Goal: Feedback & Contribution: Leave review/rating

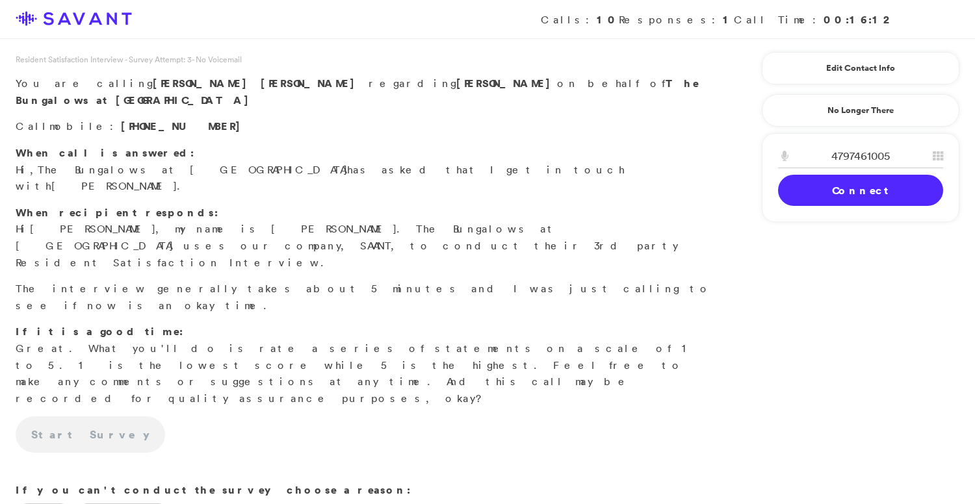
click at [845, 189] on link "Connect" at bounding box center [860, 190] width 165 height 31
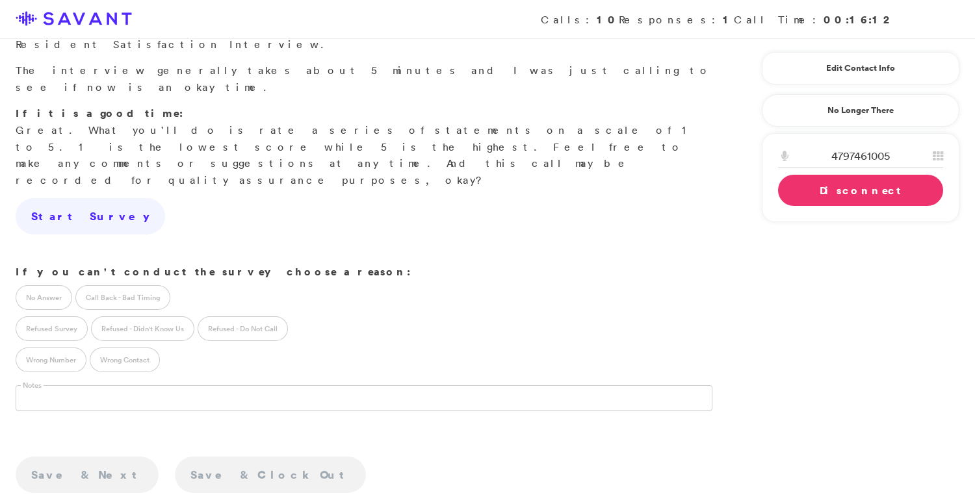
scroll to position [190, 0]
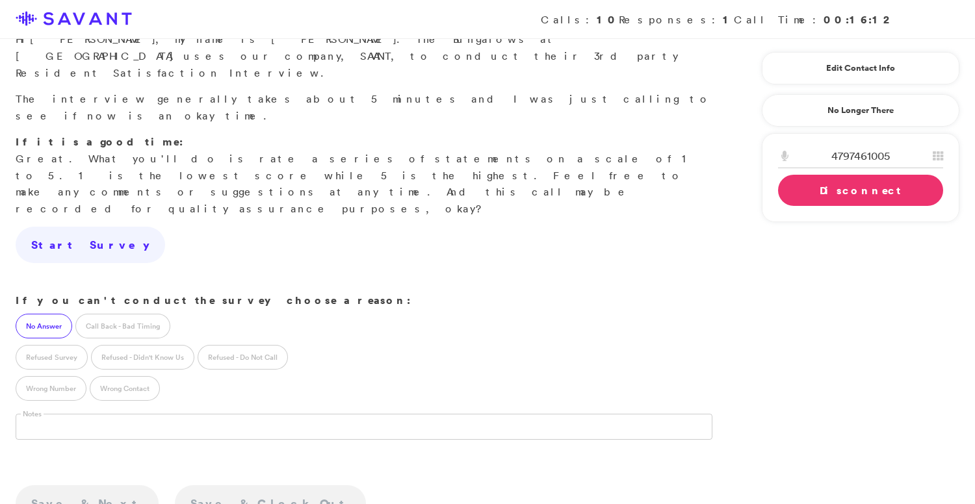
click at [27, 314] on label "No Answer" at bounding box center [44, 326] width 57 height 25
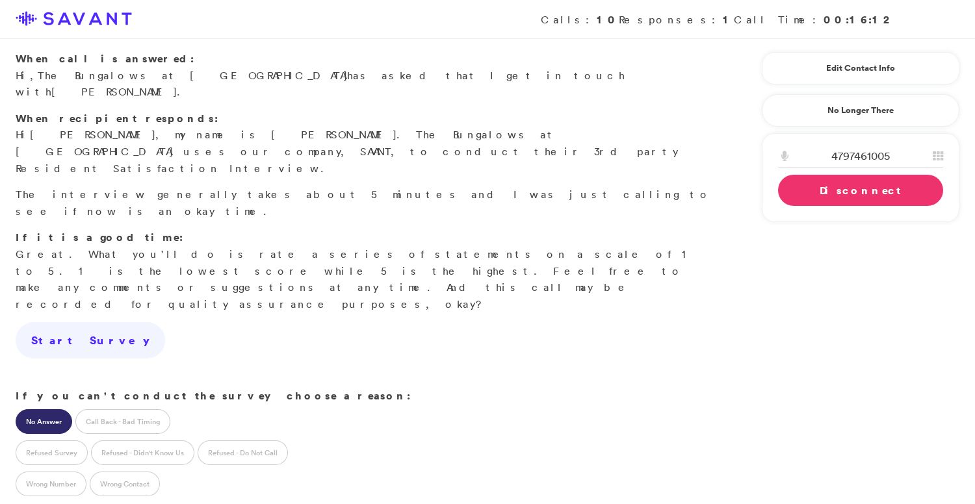
scroll to position [108, 0]
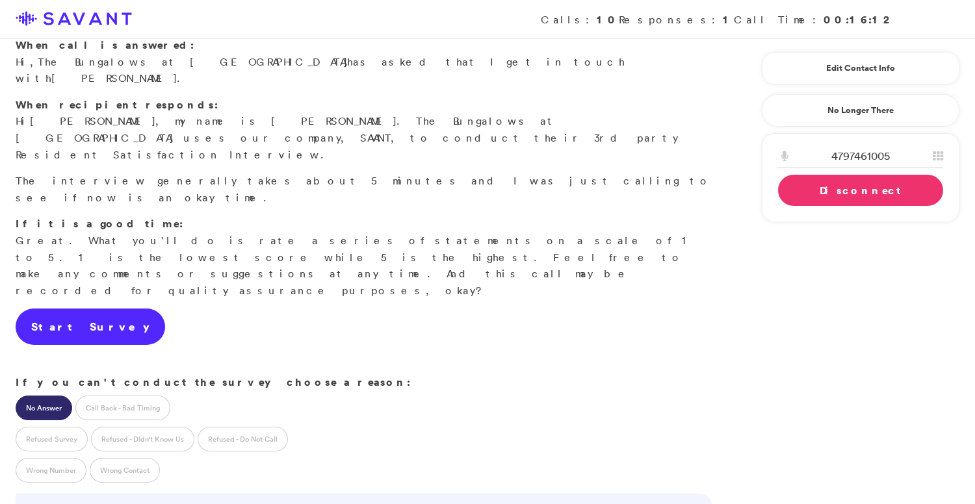
click at [86, 309] on link "Start Survey" at bounding box center [90, 327] width 149 height 36
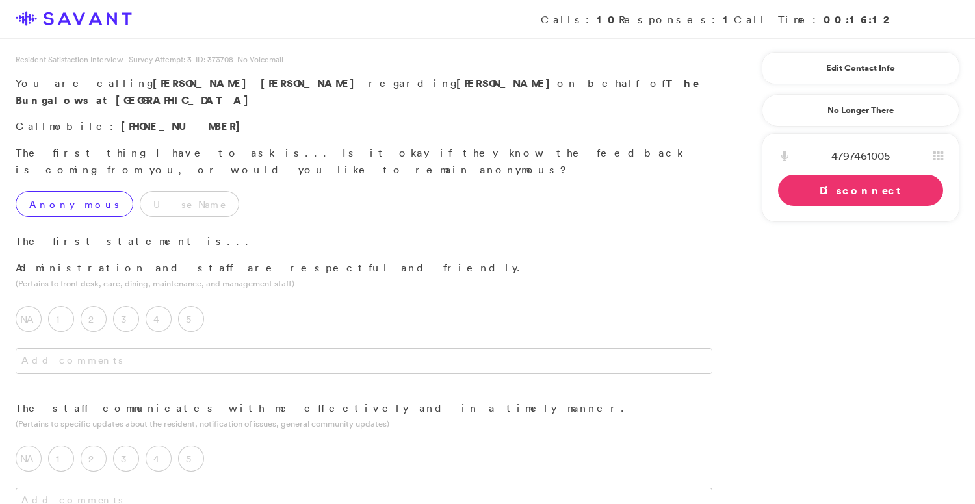
click at [76, 191] on label "Anonymous" at bounding box center [75, 204] width 118 height 26
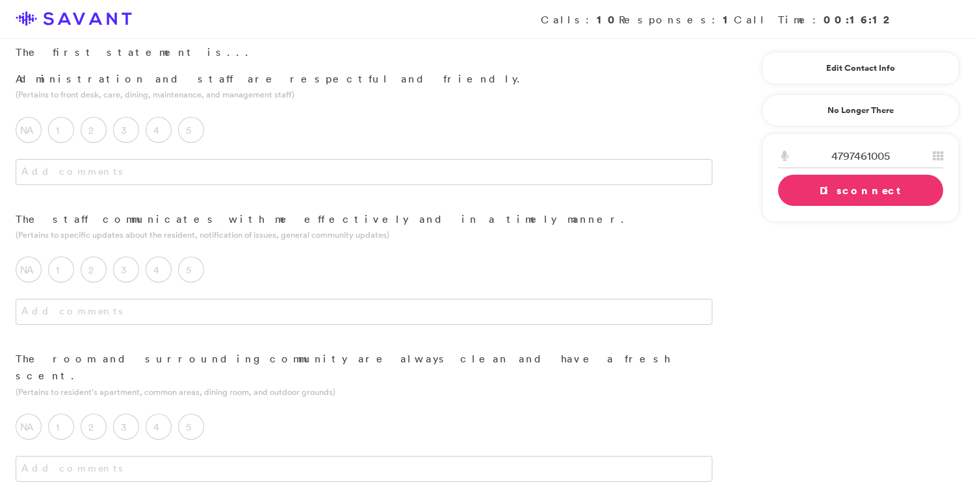
scroll to position [168, 0]
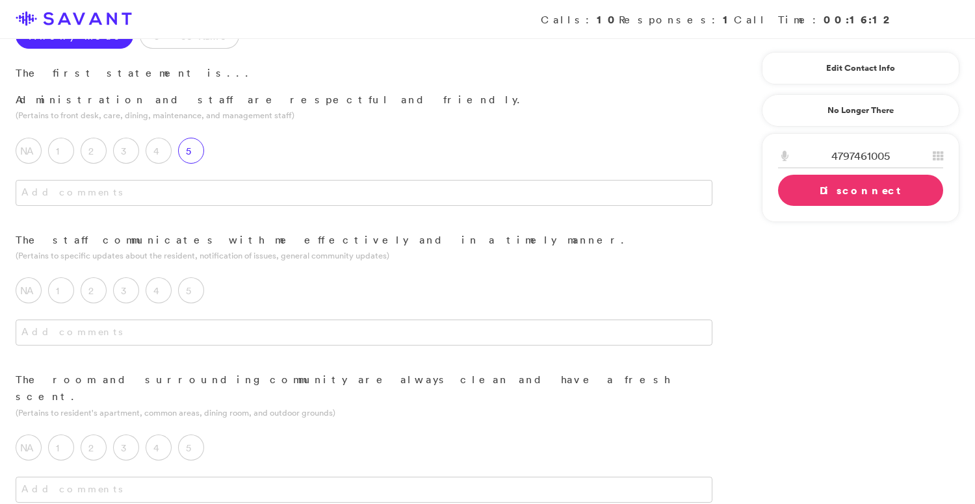
click at [201, 138] on label "5" at bounding box center [191, 151] width 26 height 26
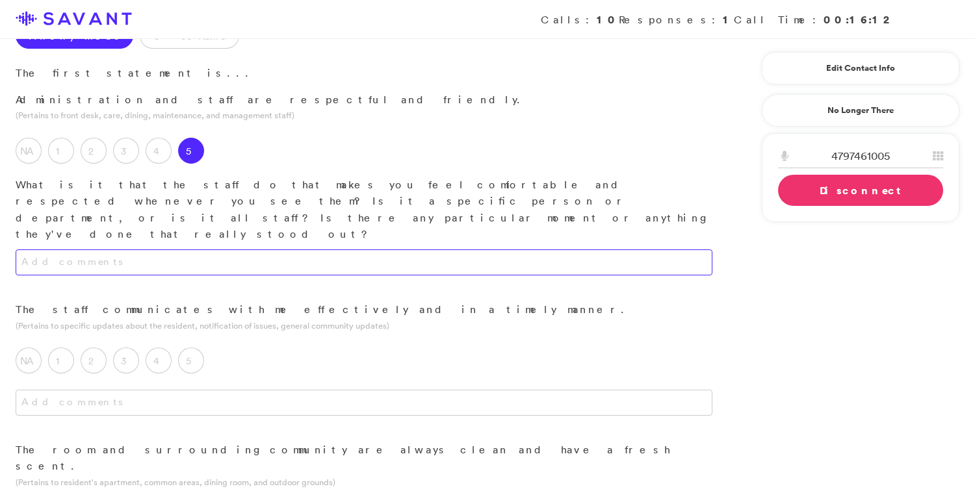
click at [225, 249] on textarea at bounding box center [364, 262] width 697 height 26
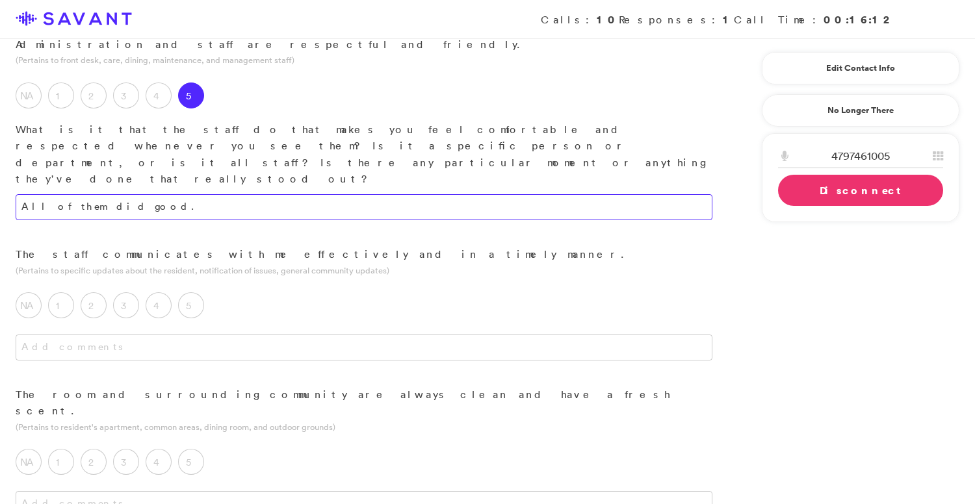
scroll to position [231, 0]
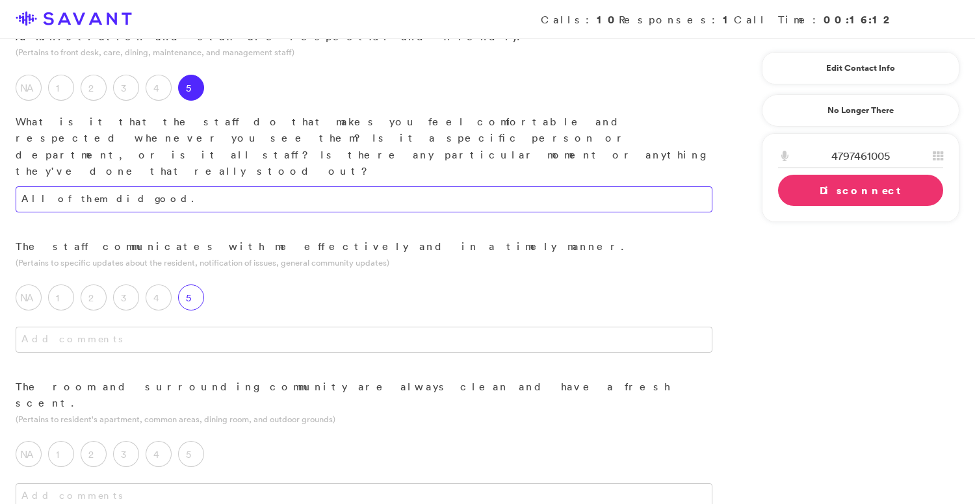
type textarea "All of them did good."
click at [194, 285] on label "5" at bounding box center [191, 298] width 26 height 26
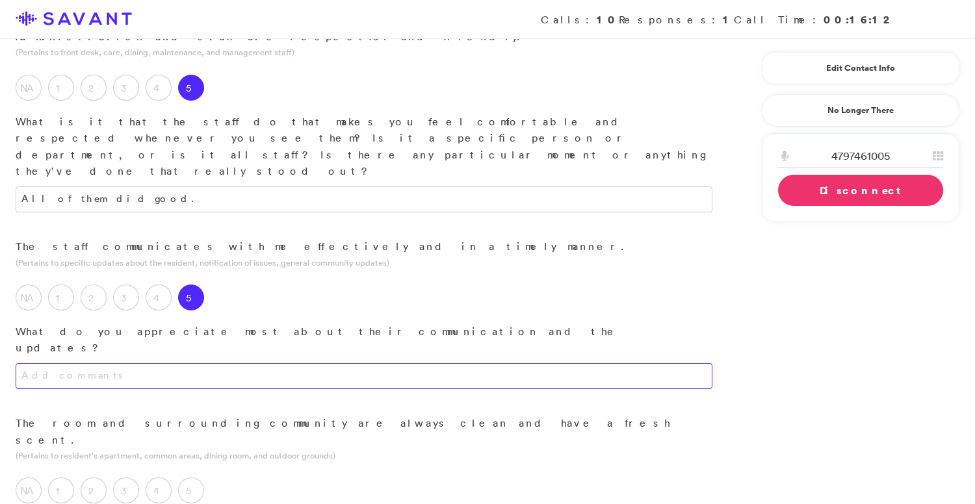
click at [208, 363] on textarea at bounding box center [364, 376] width 697 height 26
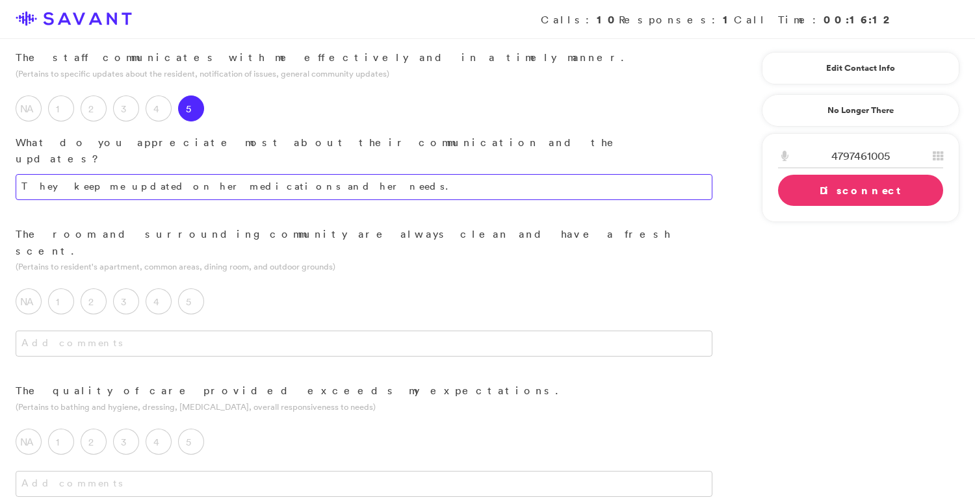
scroll to position [421, 0]
type textarea "They keep me updated on her medications and her needs."
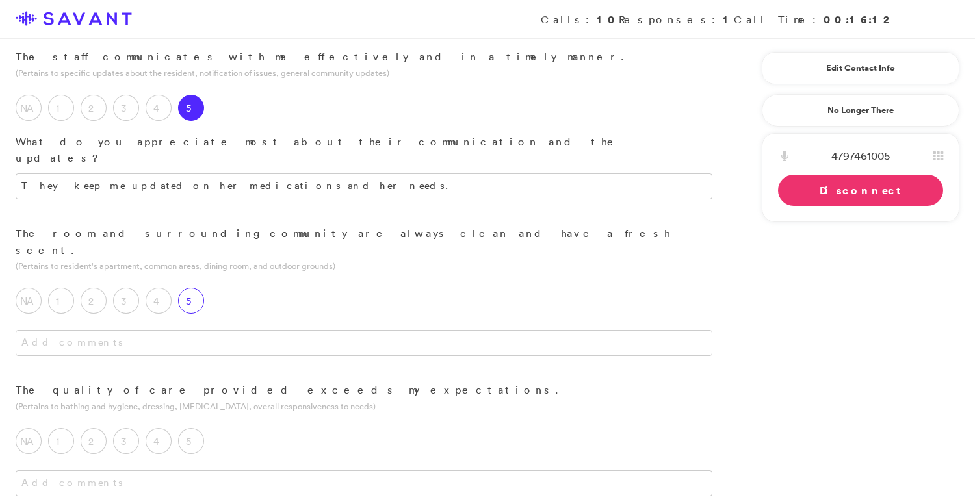
click at [193, 288] on label "5" at bounding box center [191, 301] width 26 height 26
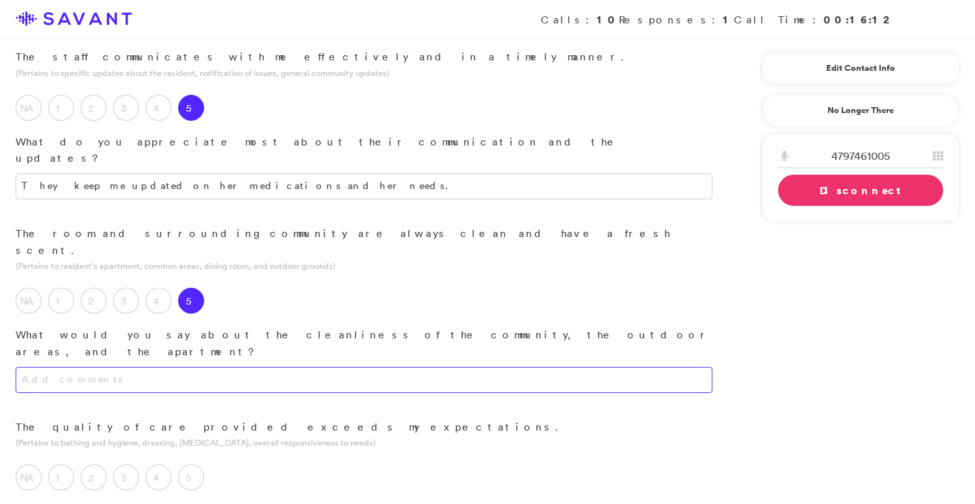
click at [203, 367] on textarea at bounding box center [364, 380] width 697 height 26
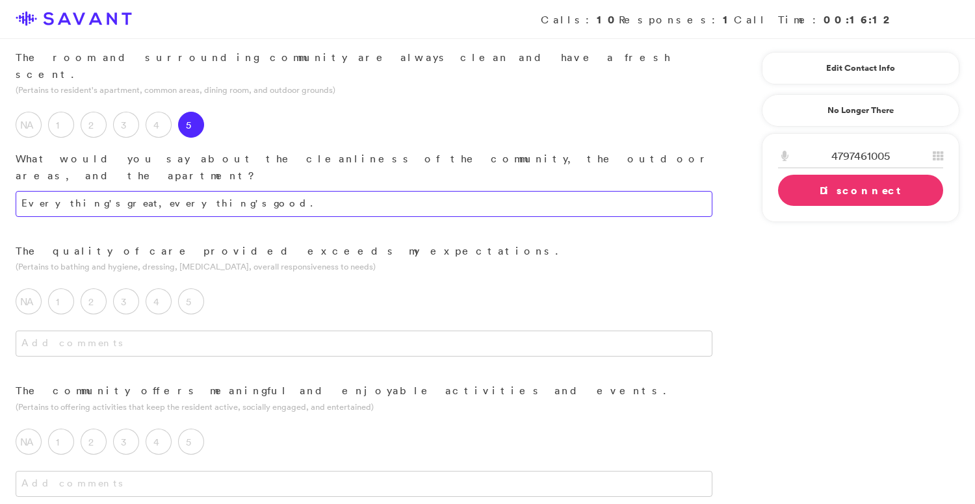
scroll to position [609, 0]
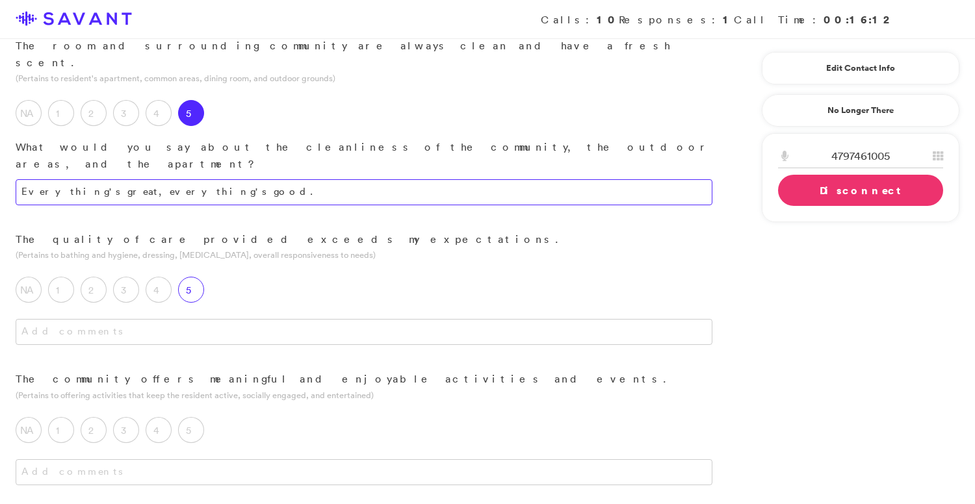
type textarea "Everything's great, everything's good."
click at [202, 277] on div "5" at bounding box center [194, 293] width 32 height 32
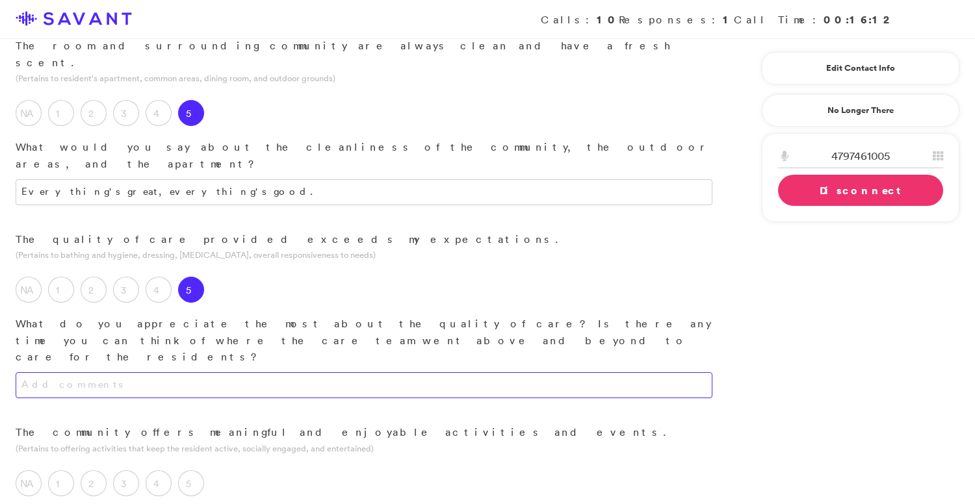
scroll to position [632, 0]
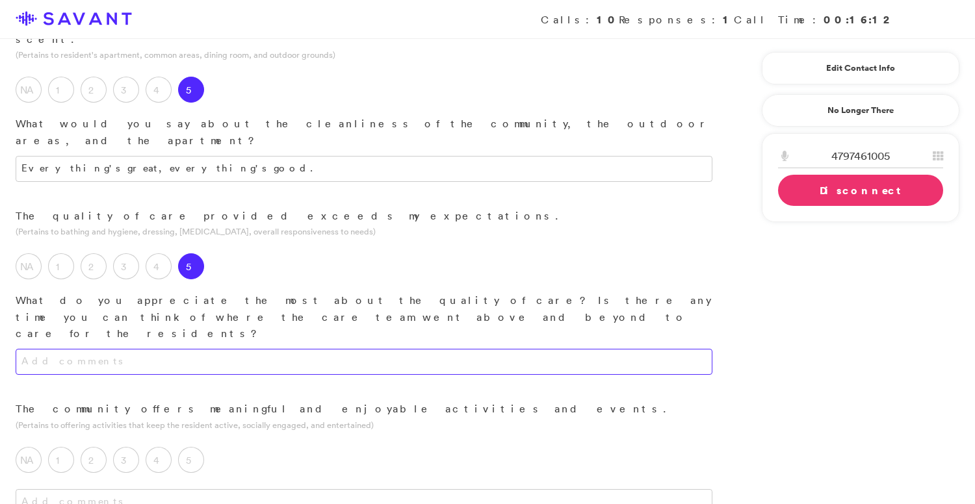
click at [212, 349] on textarea at bounding box center [364, 362] width 697 height 26
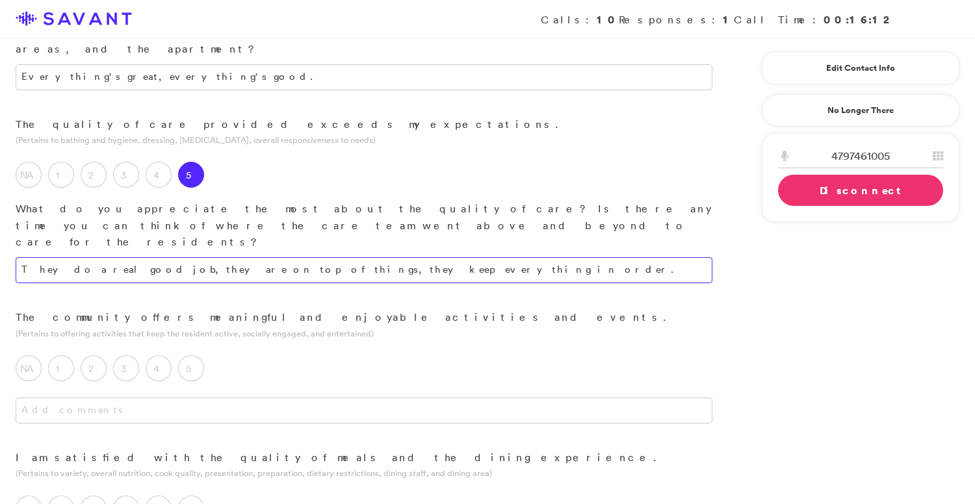
scroll to position [721, 0]
type textarea "They do a real good job, they are on top of things, they keep everything in ord…"
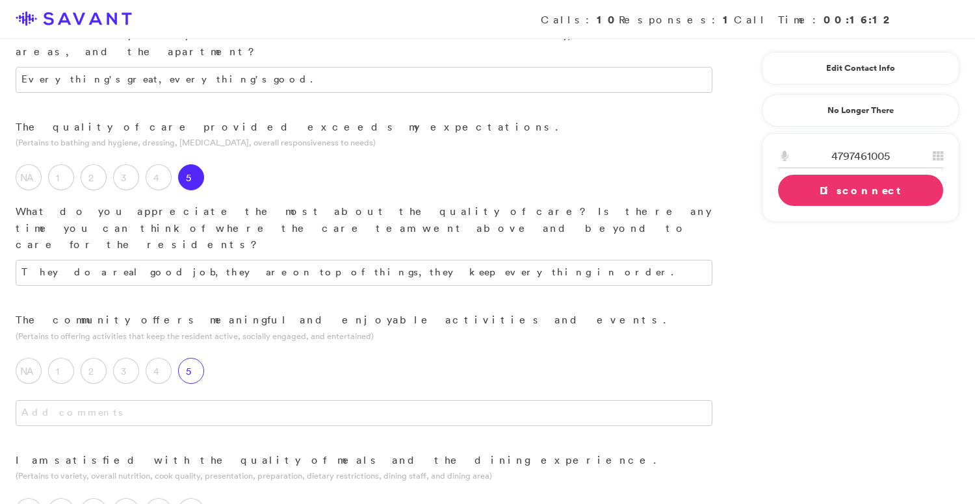
click at [183, 358] on label "5" at bounding box center [191, 371] width 26 height 26
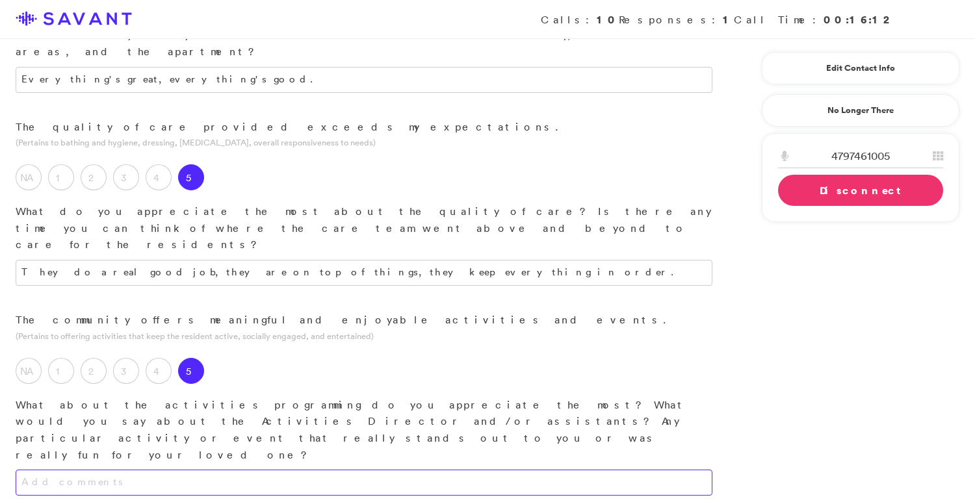
click at [216, 470] on textarea at bounding box center [364, 483] width 697 height 26
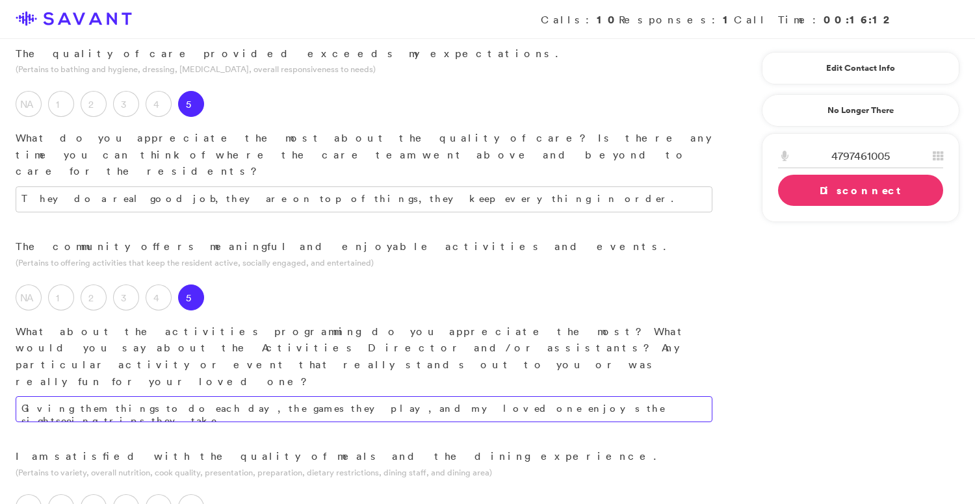
scroll to position [802, 0]
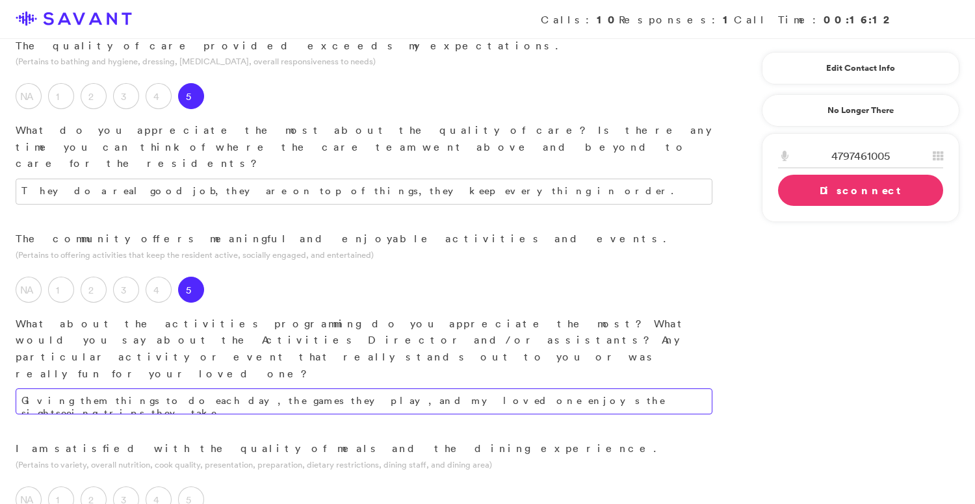
type textarea "Giving them things to do each day, the games they play, and my loved one enjoys…"
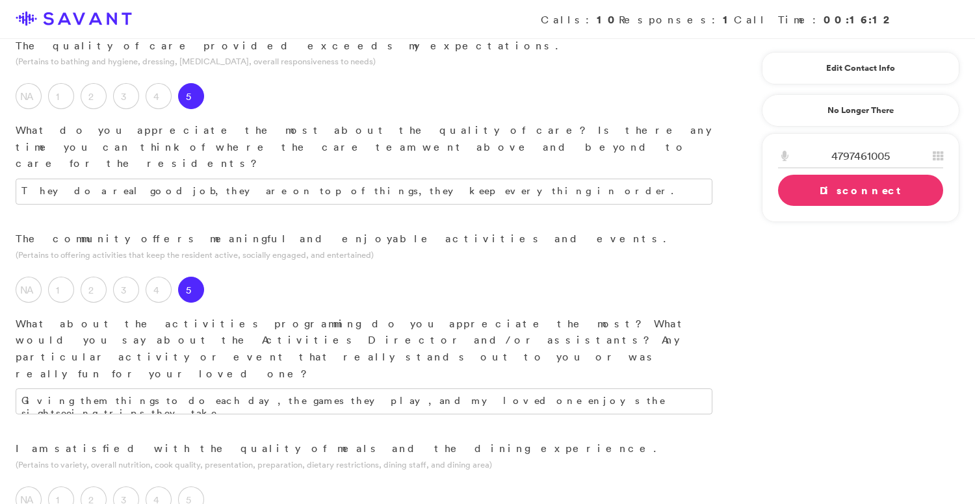
click at [183, 487] on label "5" at bounding box center [191, 500] width 26 height 26
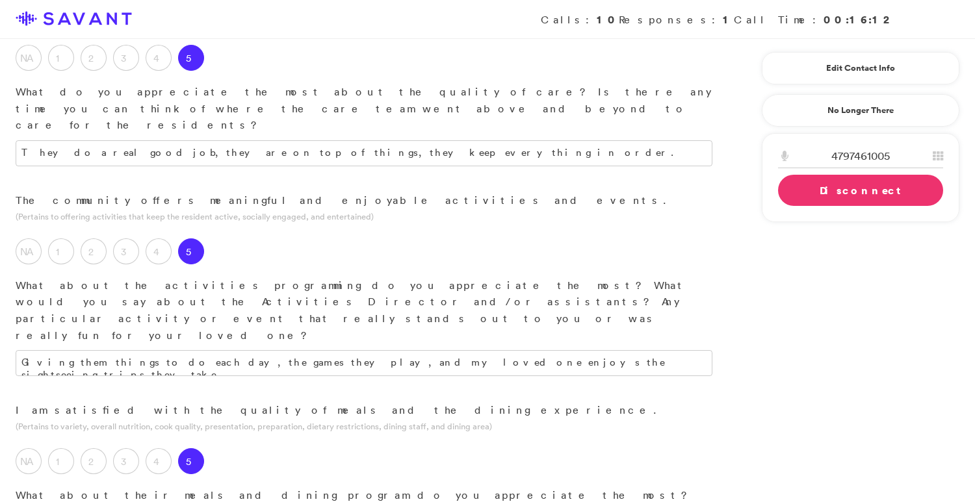
scroll to position [849, 0]
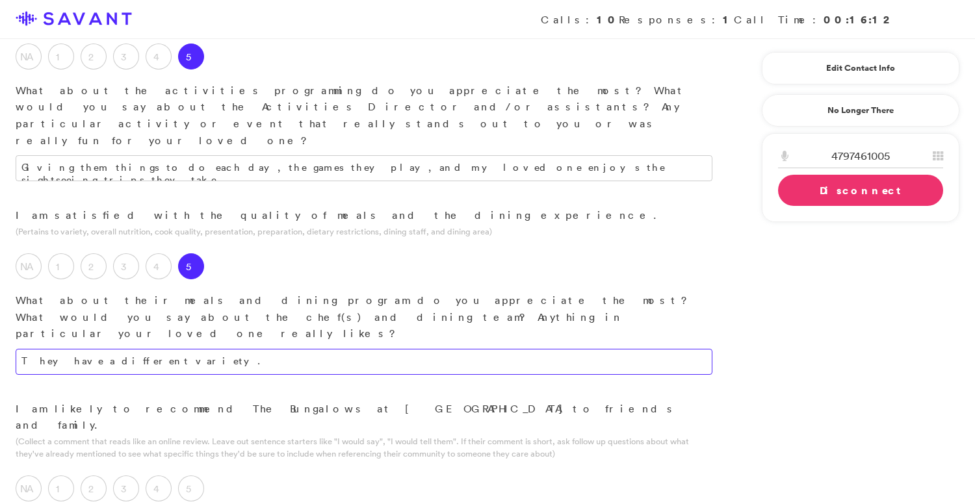
scroll to position [1037, 0]
type textarea "They have a different variety."
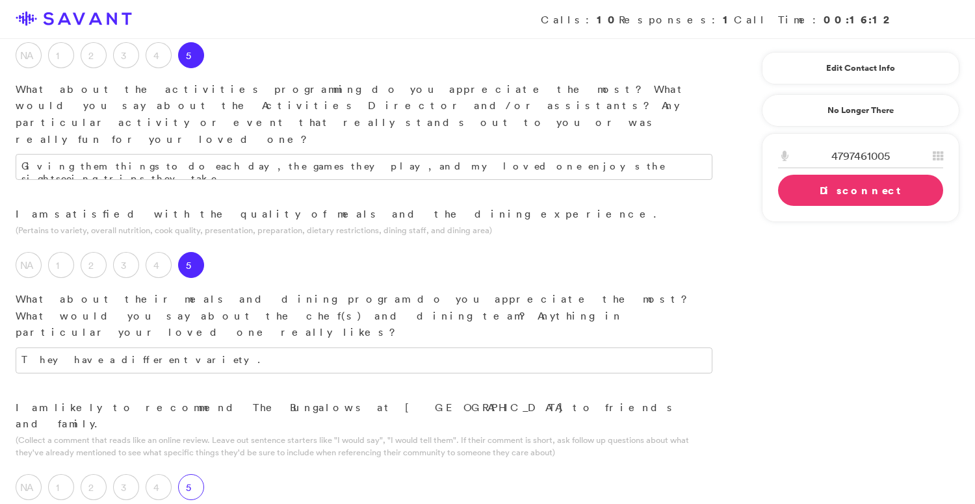
click at [190, 474] on label "5" at bounding box center [191, 487] width 26 height 26
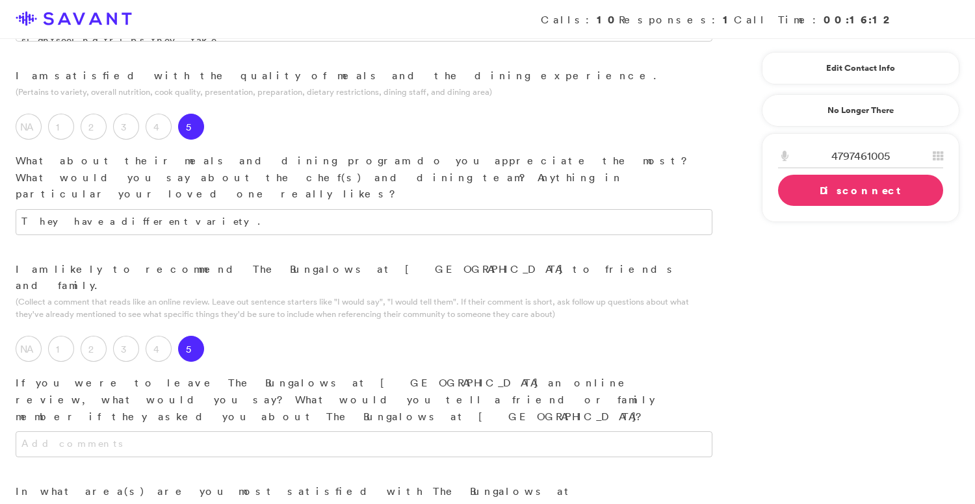
scroll to position [1206, 0]
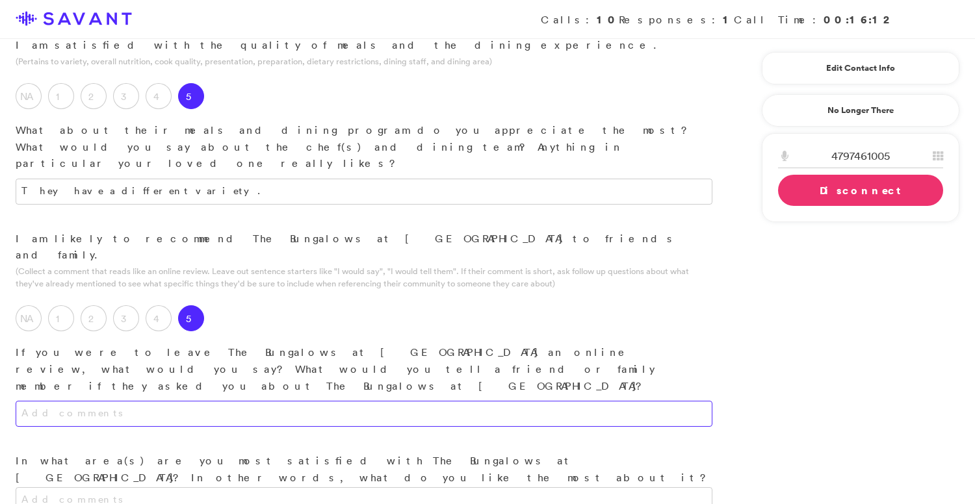
click at [269, 401] on textarea at bounding box center [364, 414] width 697 height 26
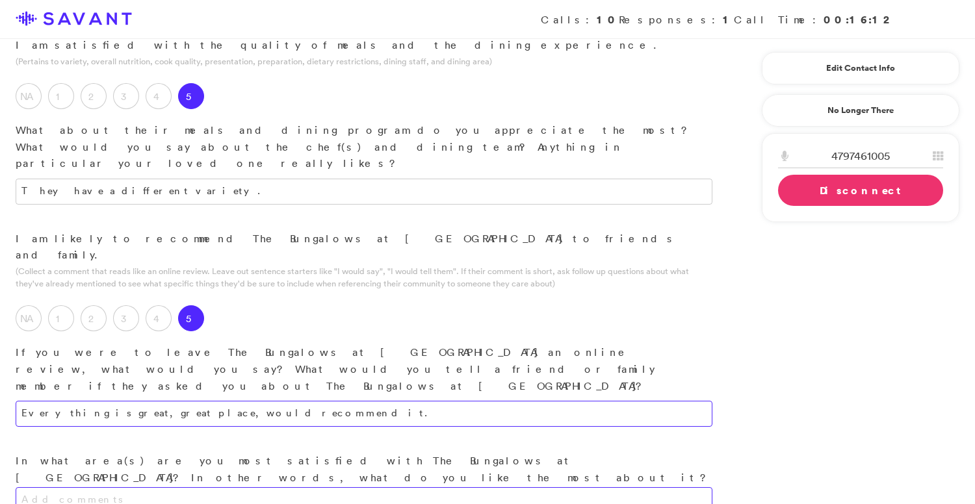
type textarea "Everything is great, great place, would recommend it."
click at [279, 487] on textarea at bounding box center [364, 500] width 697 height 26
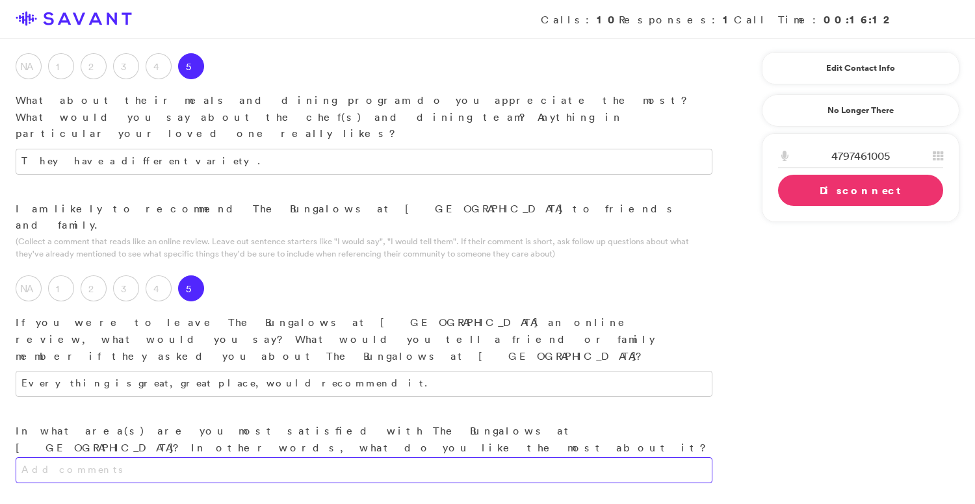
scroll to position [1236, 0]
type textarea "The attitude of all the people there; they do a good job of being positive."
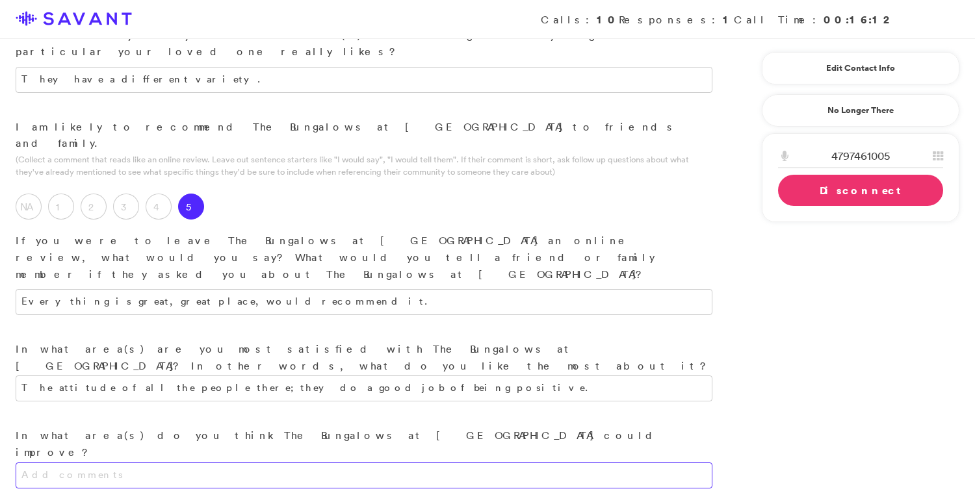
scroll to position [1330, 0]
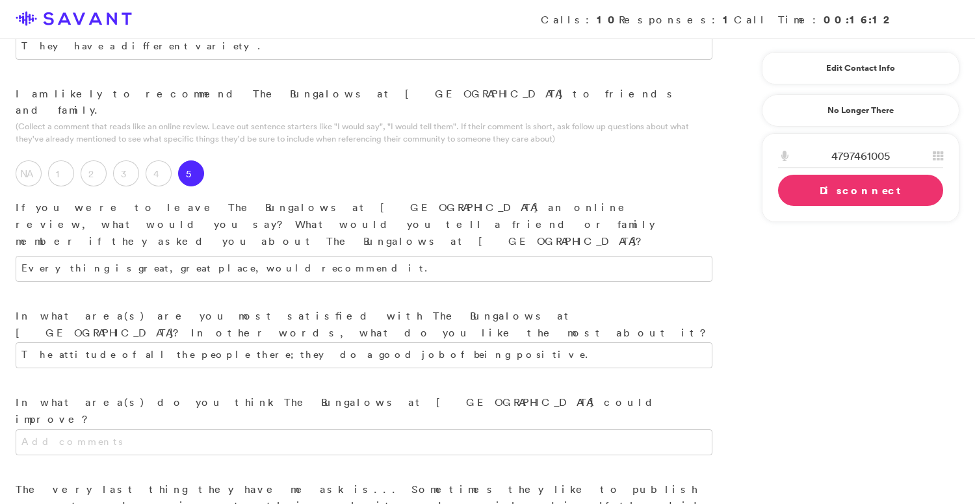
scroll to position [1478, 0]
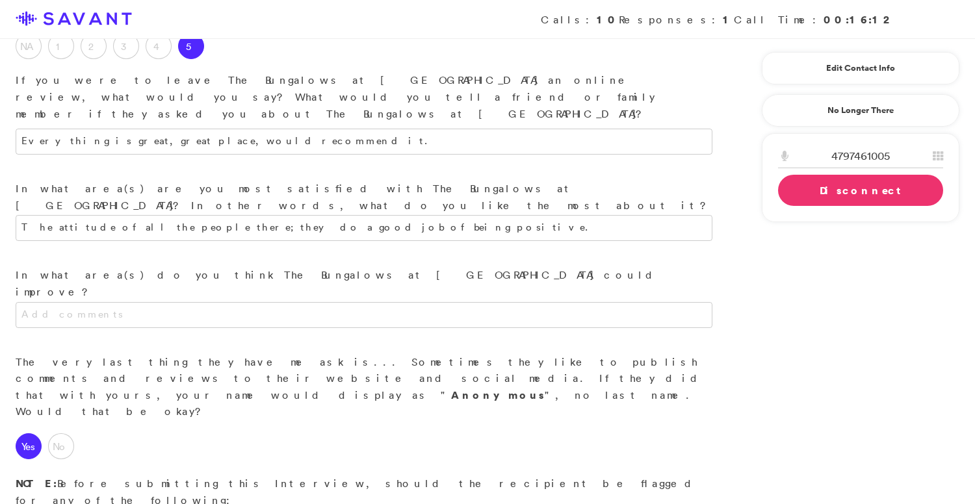
click at [872, 194] on link "Disconnect" at bounding box center [860, 190] width 165 height 31
